Goal: Task Accomplishment & Management: Complete application form

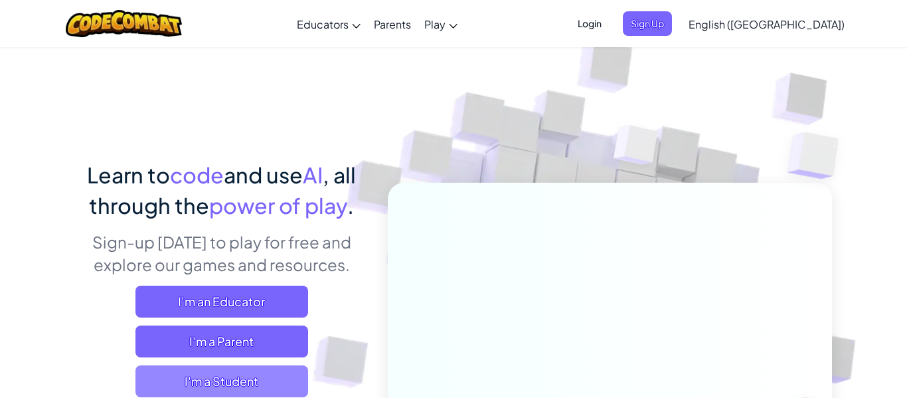
click at [212, 388] on span "I'm a Student" at bounding box center [221, 381] width 173 height 32
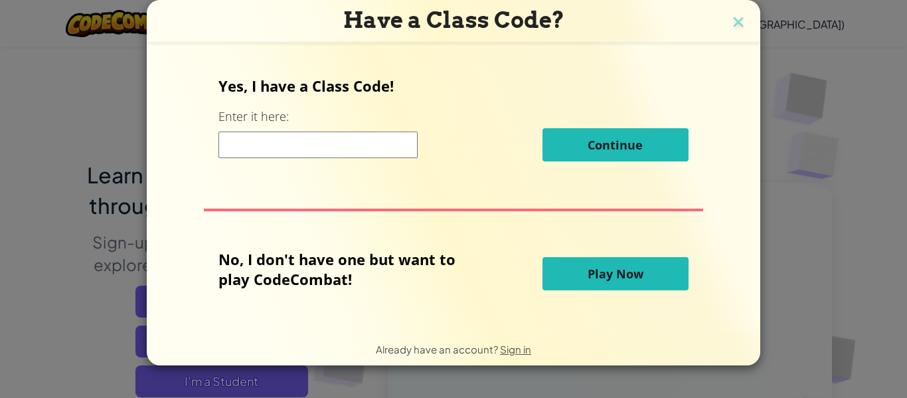
click at [269, 157] on input at bounding box center [317, 144] width 199 height 27
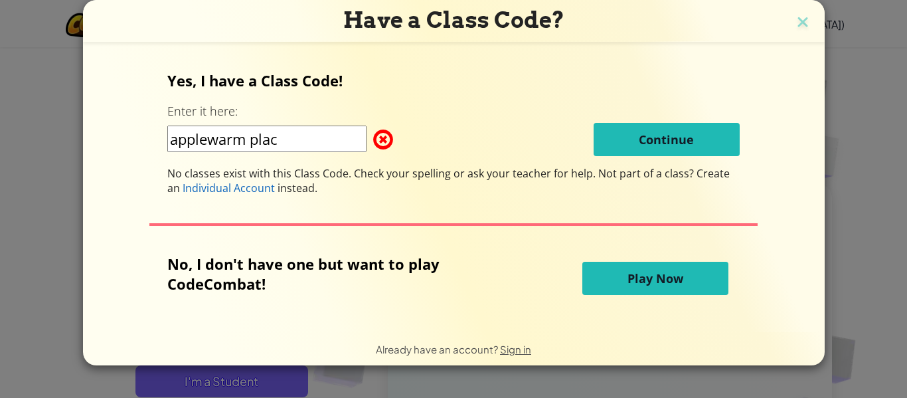
type input "applewarm place"
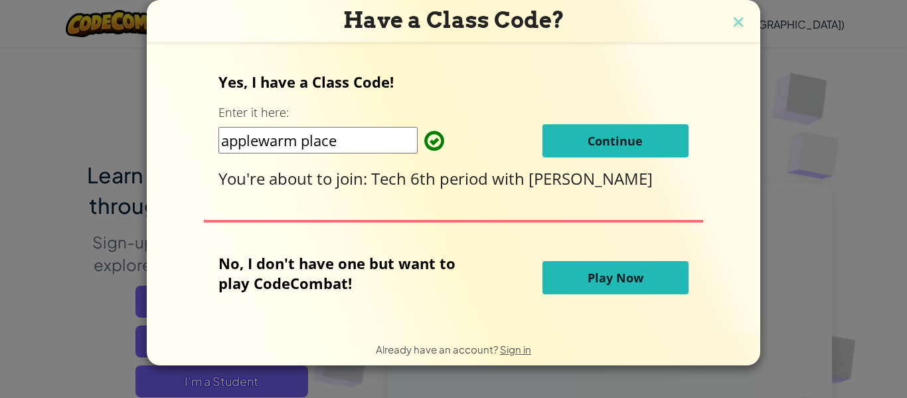
click at [595, 138] on span "Continue" at bounding box center [614, 141] width 55 height 16
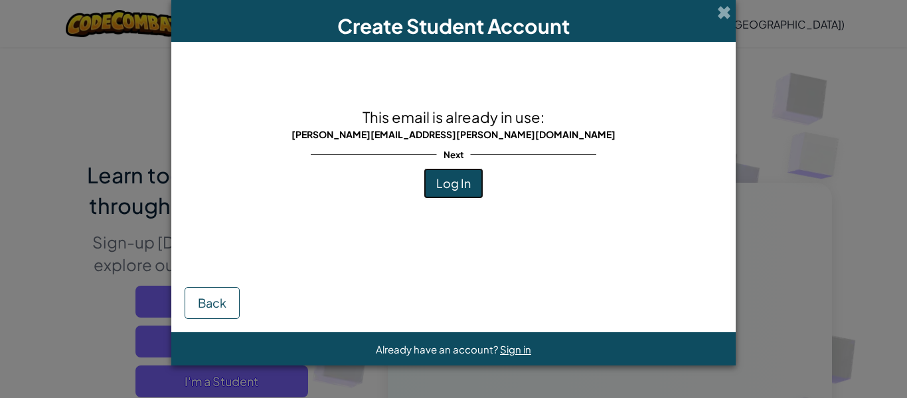
click at [465, 197] on button "Log In" at bounding box center [453, 183] width 60 height 31
